Goal: Task Accomplishment & Management: Use online tool/utility

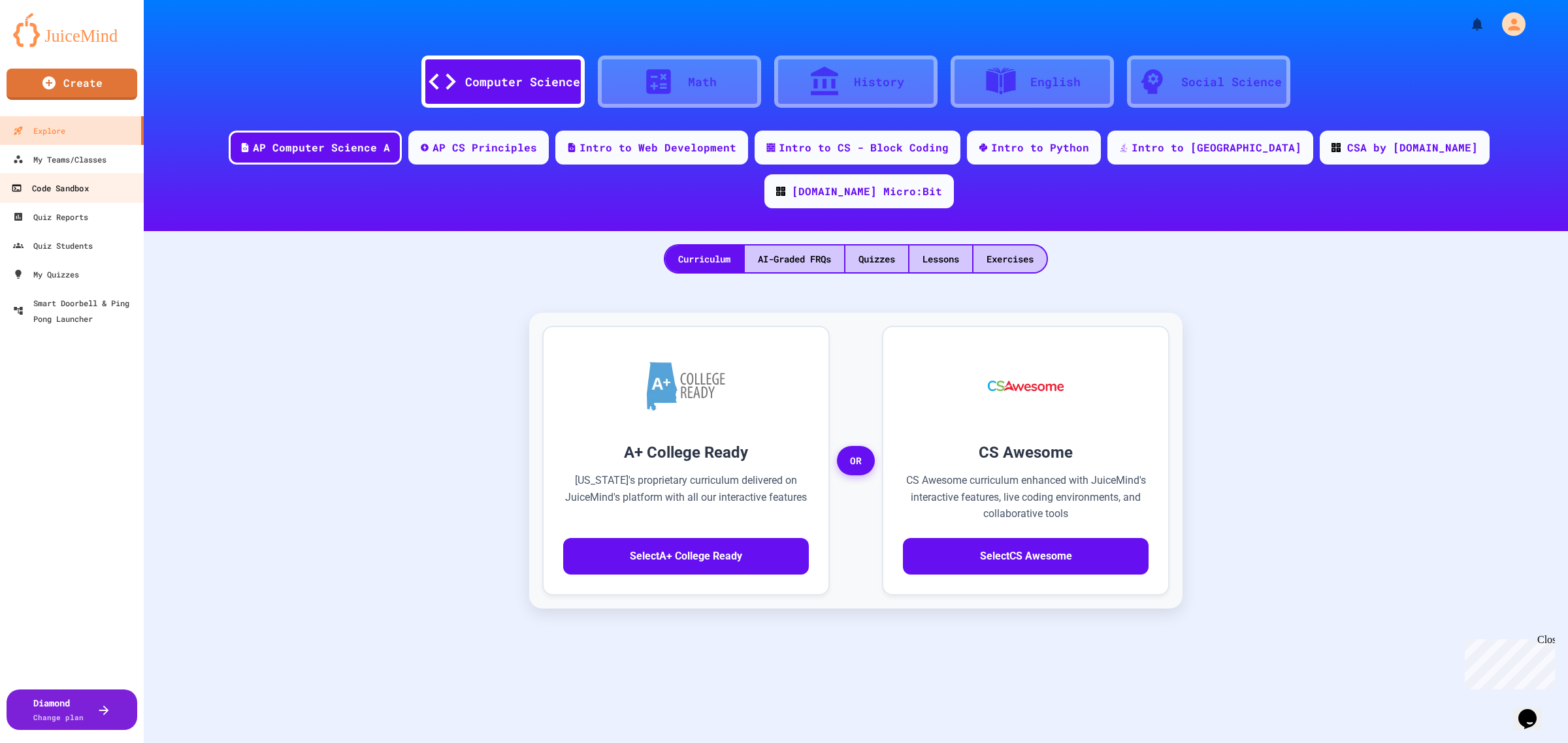
click at [90, 191] on link "Code Sandbox" at bounding box center [72, 188] width 148 height 29
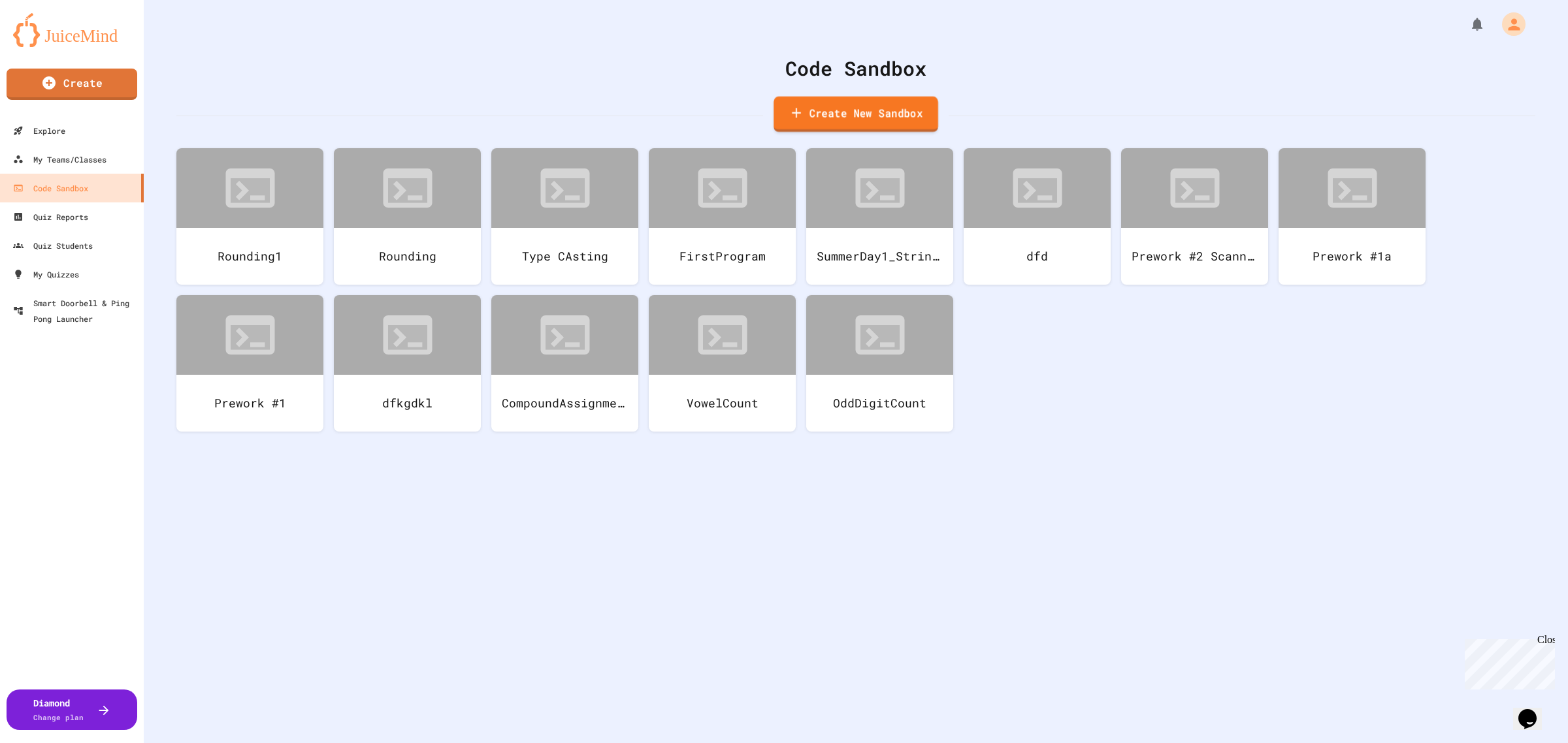
click at [811, 109] on link "Create New Sandbox" at bounding box center [855, 114] width 164 height 36
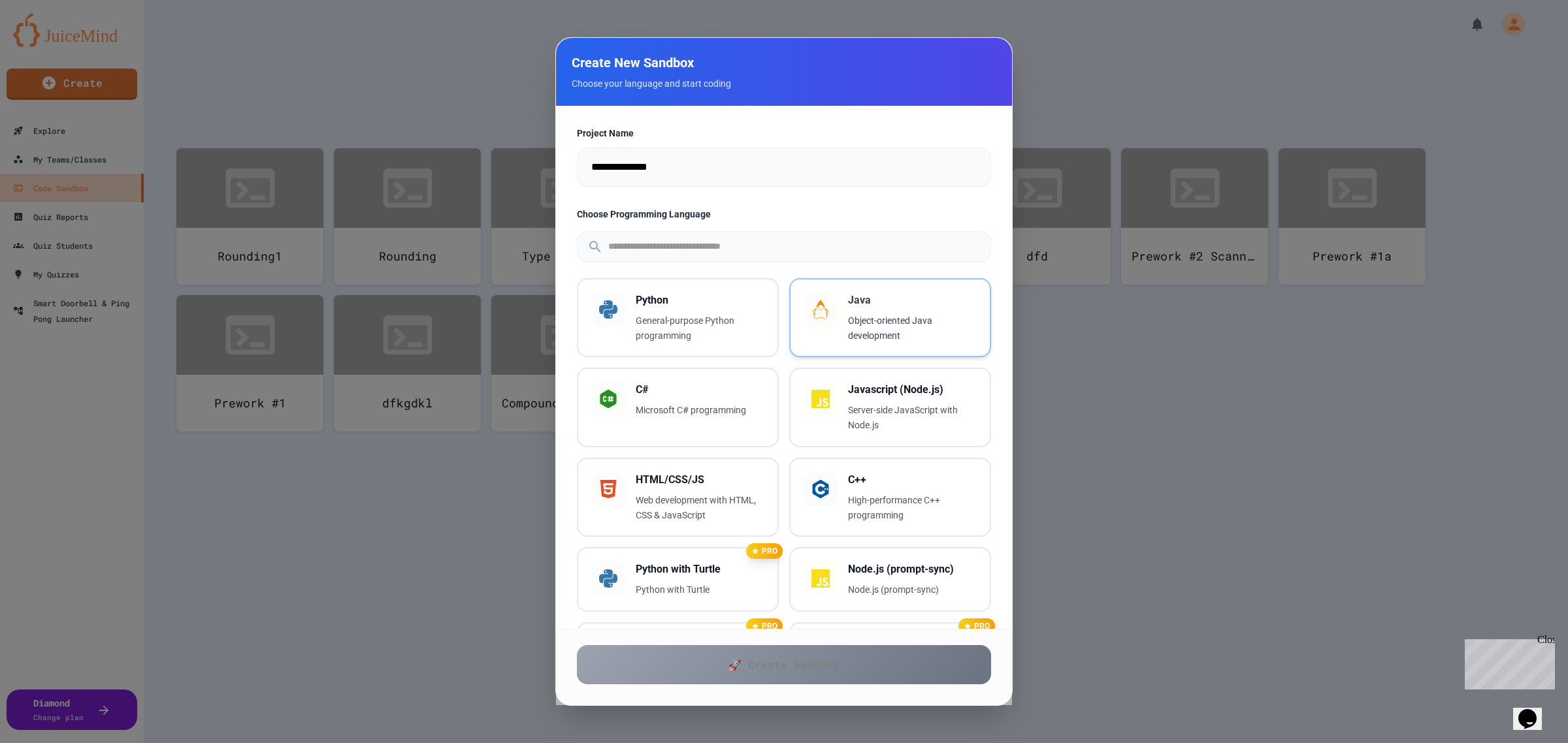
click at [879, 321] on p "Object-oriented Java development" at bounding box center [912, 329] width 129 height 30
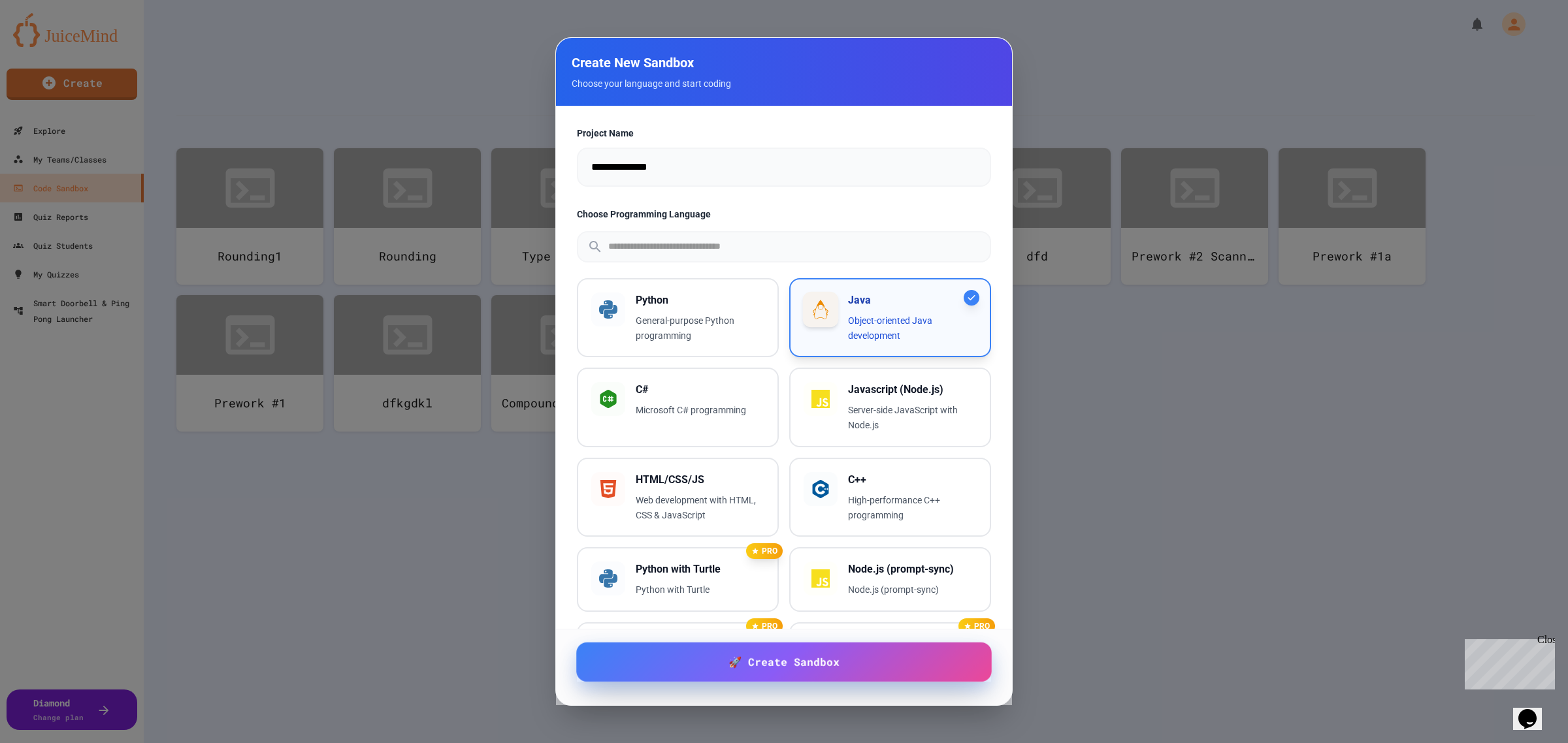
click at [861, 664] on link "🚀 Create Sandbox" at bounding box center [784, 662] width 415 height 39
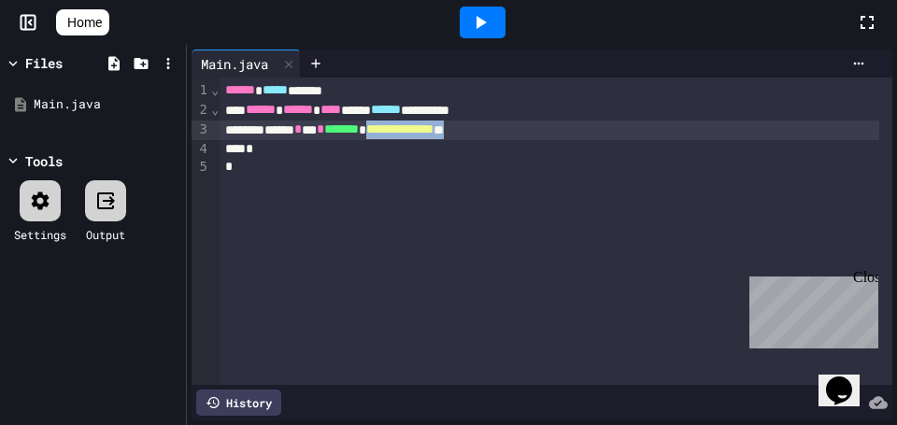
drag, startPoint x: 538, startPoint y: 128, endPoint x: 419, endPoint y: 130, distance: 119.6
click at [419, 130] on div "**********" at bounding box center [549, 131] width 659 height 20
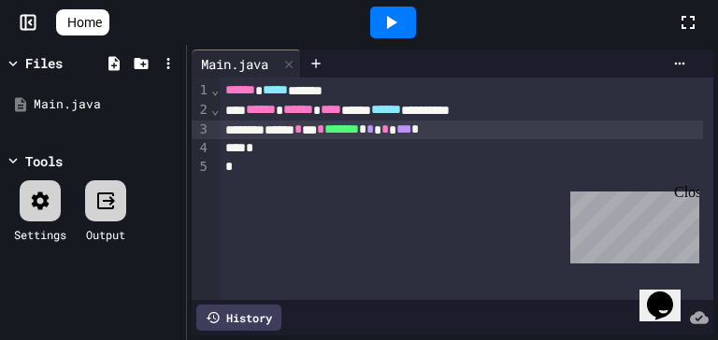
click at [397, 24] on icon at bounding box center [392, 22] width 10 height 13
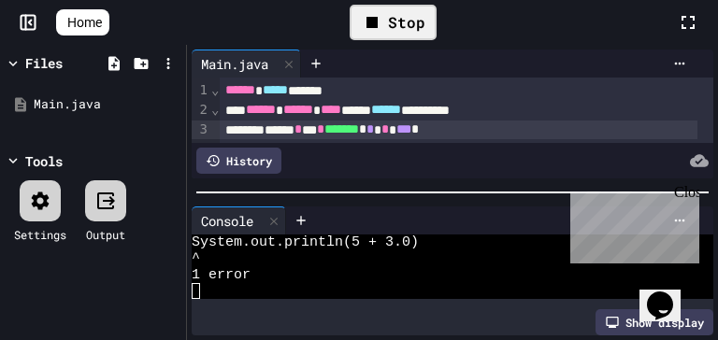
scroll to position [15, 0]
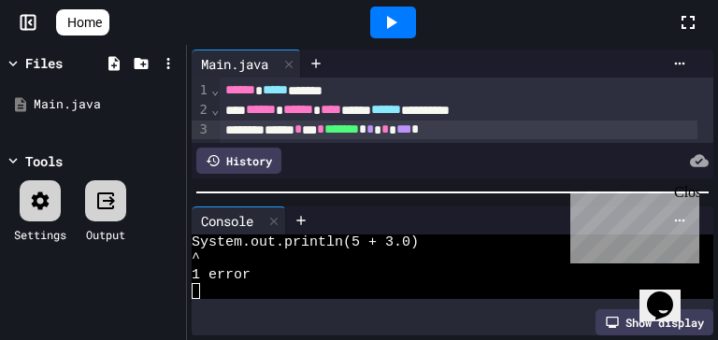
click at [414, 191] on div at bounding box center [452, 192] width 531 height 19
click at [482, 125] on div "****** * *** * ******* * * * *** *" at bounding box center [458, 131] width 477 height 20
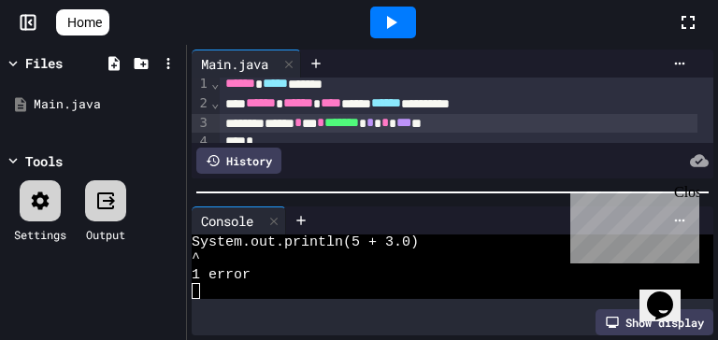
click at [415, 24] on div at bounding box center [393, 23] width 46 height 32
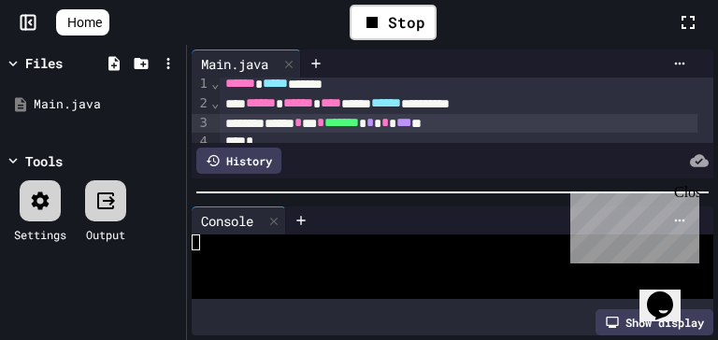
scroll to position [0, 0]
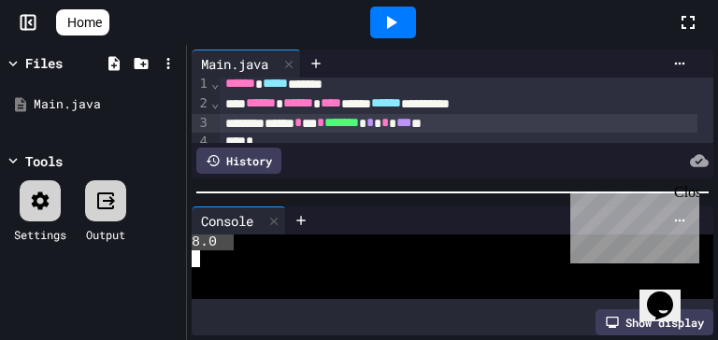
drag, startPoint x: 221, startPoint y: 242, endPoint x: 189, endPoint y: 242, distance: 31.8
click at [189, 242] on div "Console WWWWWWWWWWWWWWWWWWWWWWWWWWWWWWWW 8.0 Show display" at bounding box center [452, 271] width 531 height 138
drag, startPoint x: 469, startPoint y: 124, endPoint x: 420, endPoint y: 125, distance: 48.6
click at [420, 125] on div "****** * *** * ******* * * * *** **" at bounding box center [458, 124] width 477 height 20
click at [407, 34] on div at bounding box center [393, 23] width 46 height 32
